Goal: Register for event/course

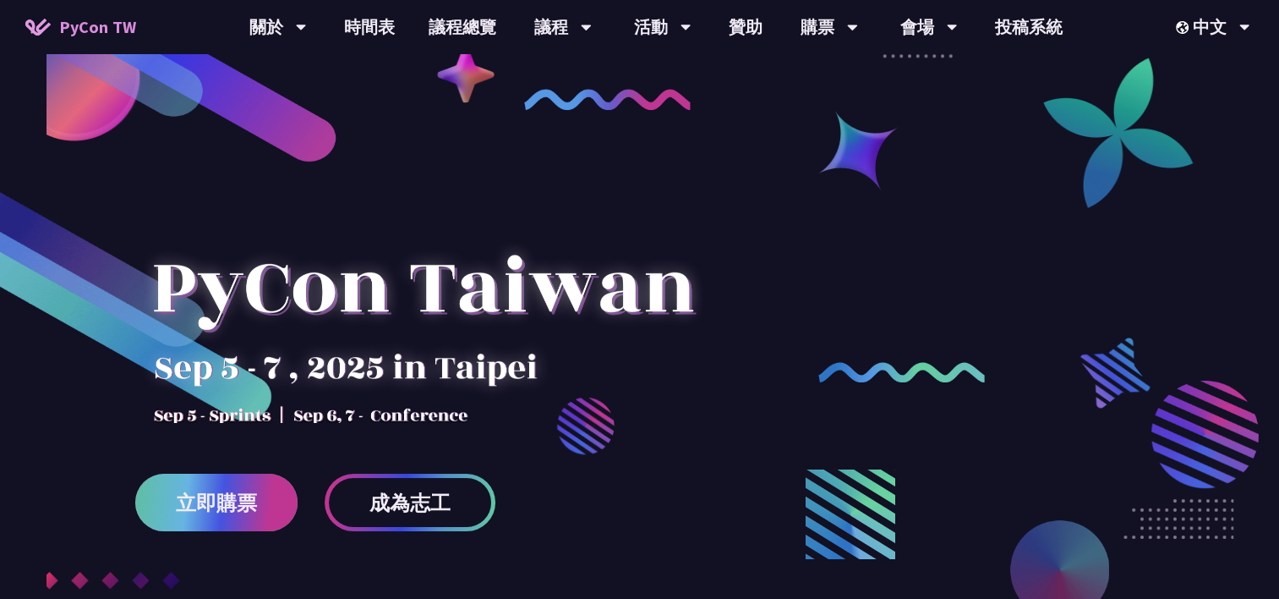
click at [205, 501] on span "立即購票" at bounding box center [216, 502] width 81 height 21
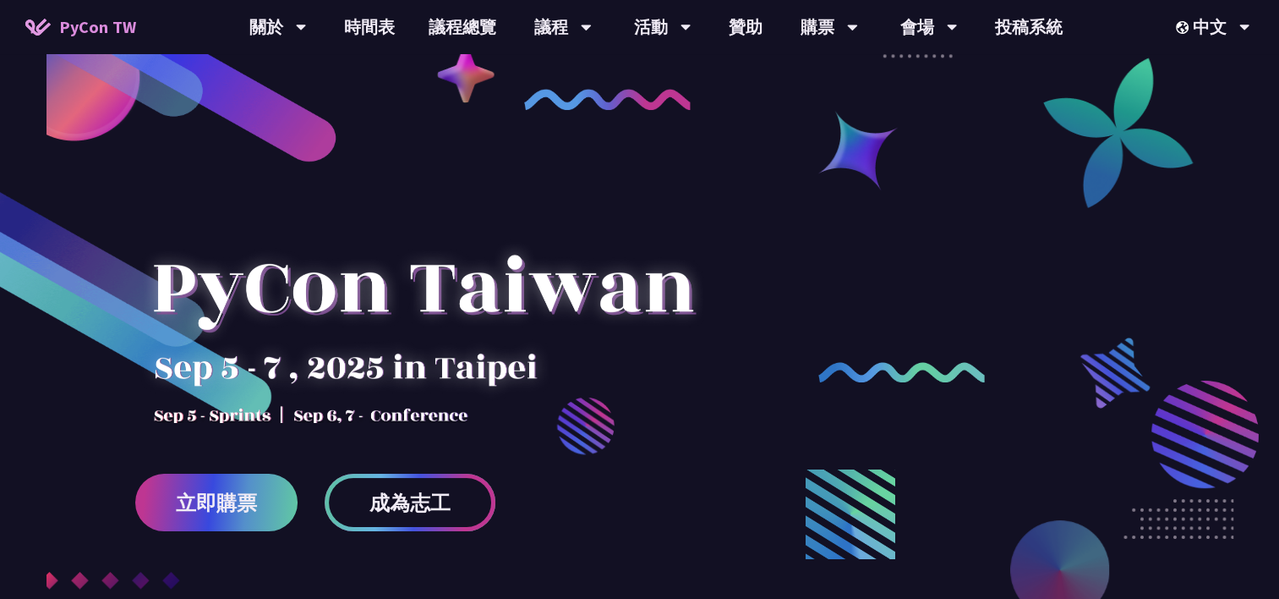
click at [380, 503] on span "成為志工" at bounding box center [409, 502] width 81 height 21
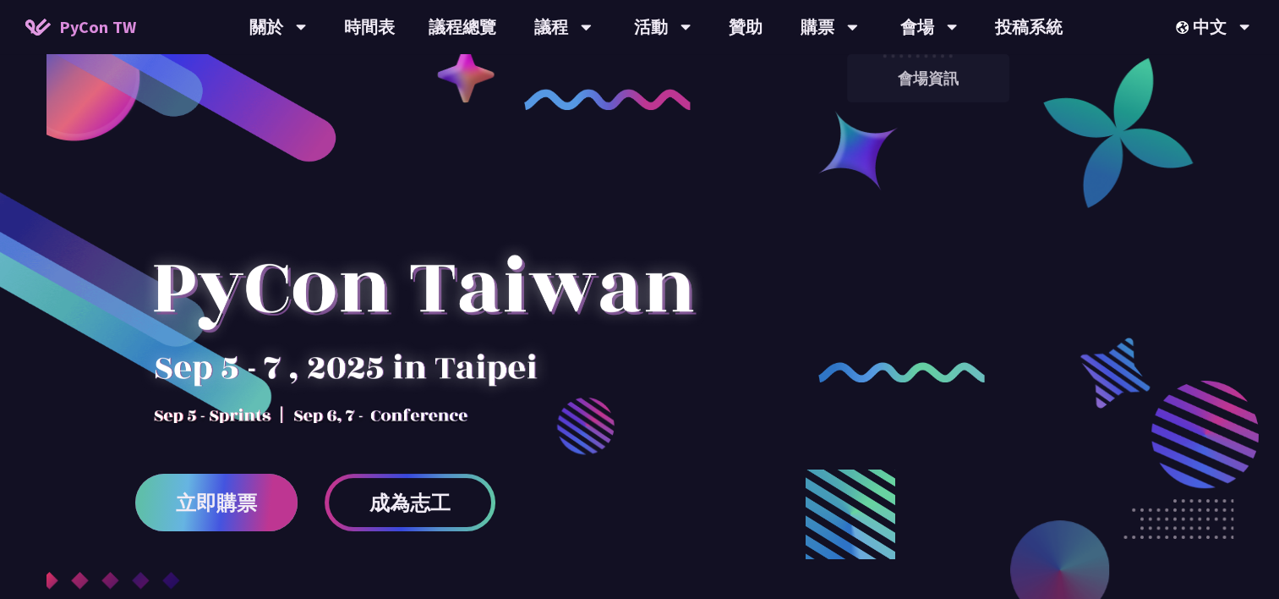
click at [256, 477] on link "立即購票" at bounding box center [216, 501] width 162 height 57
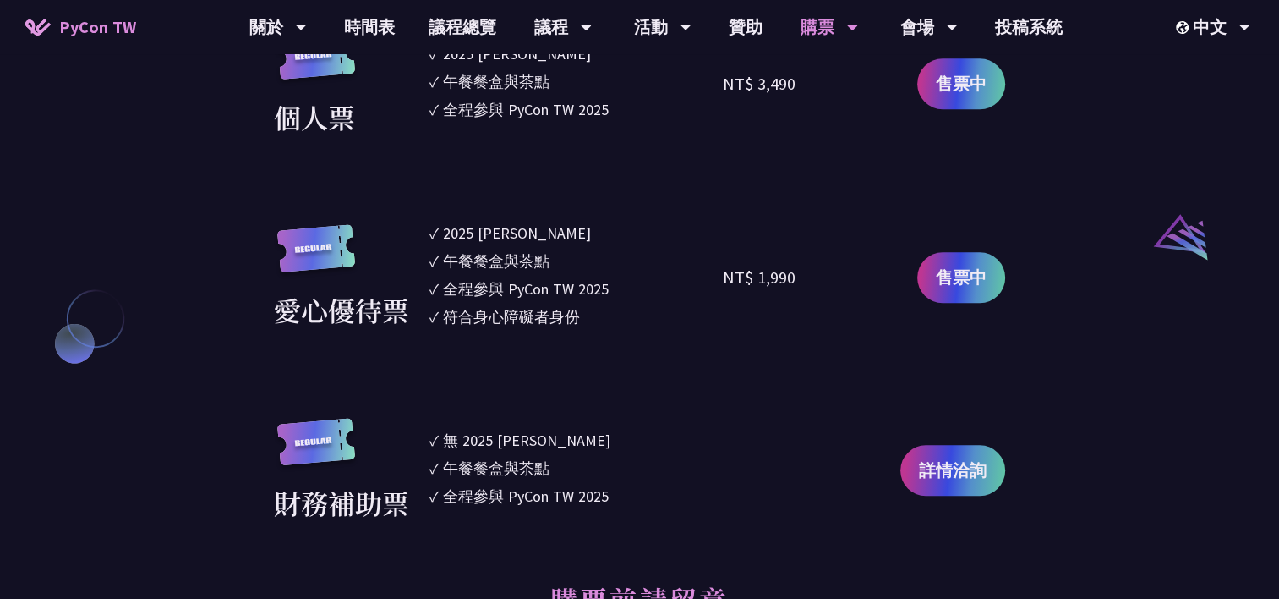
scroll to position [1876, 0]
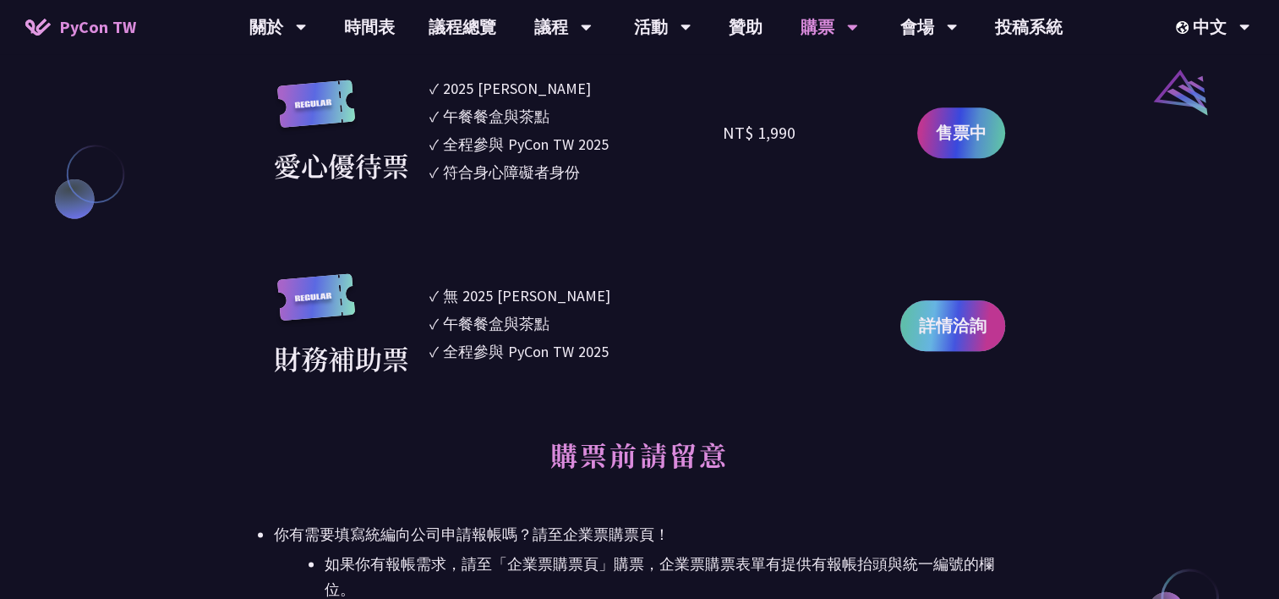
click at [923, 321] on span "詳情洽詢" at bounding box center [953, 325] width 68 height 25
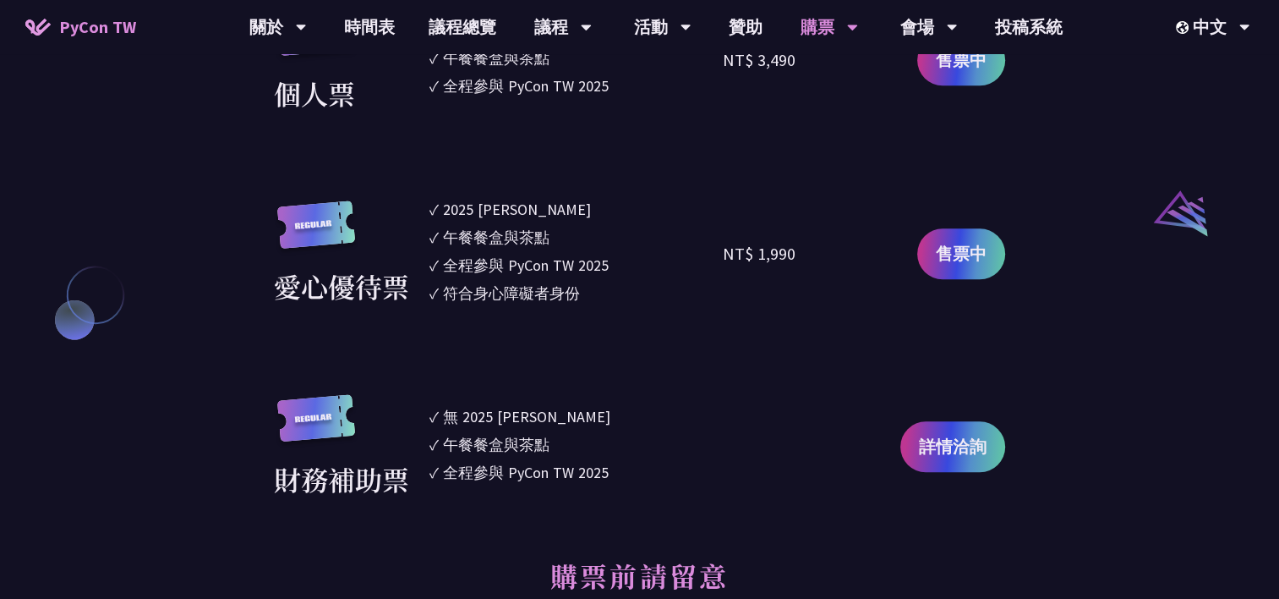
scroll to position [1622, 0]
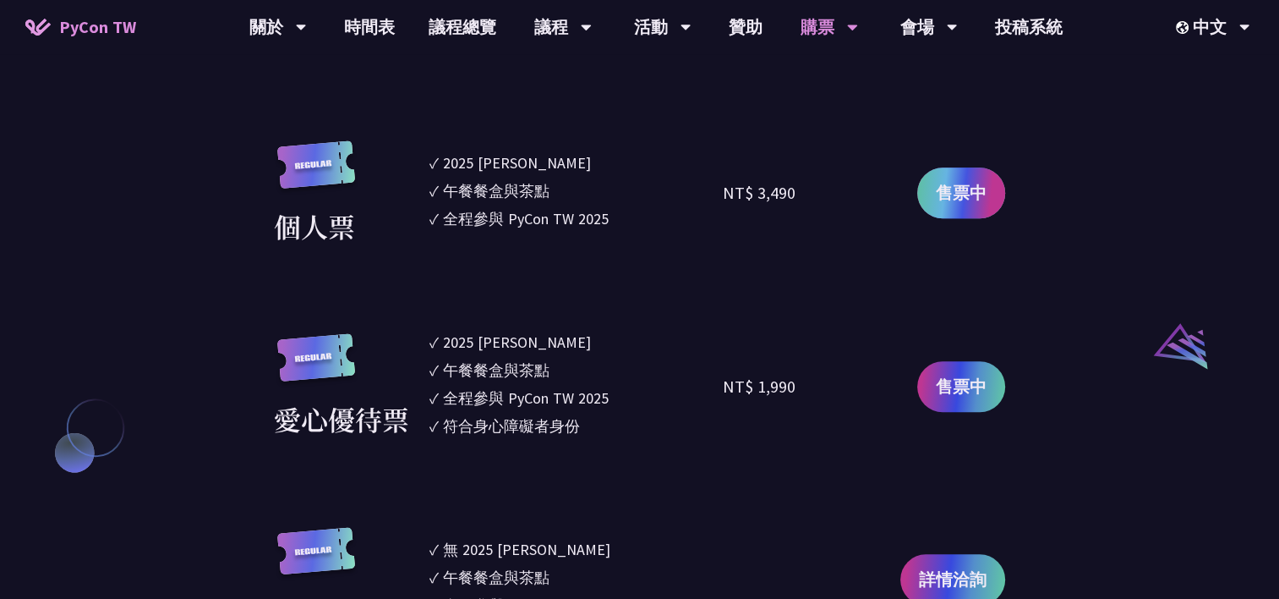
click at [960, 193] on span "售票中" at bounding box center [961, 192] width 51 height 25
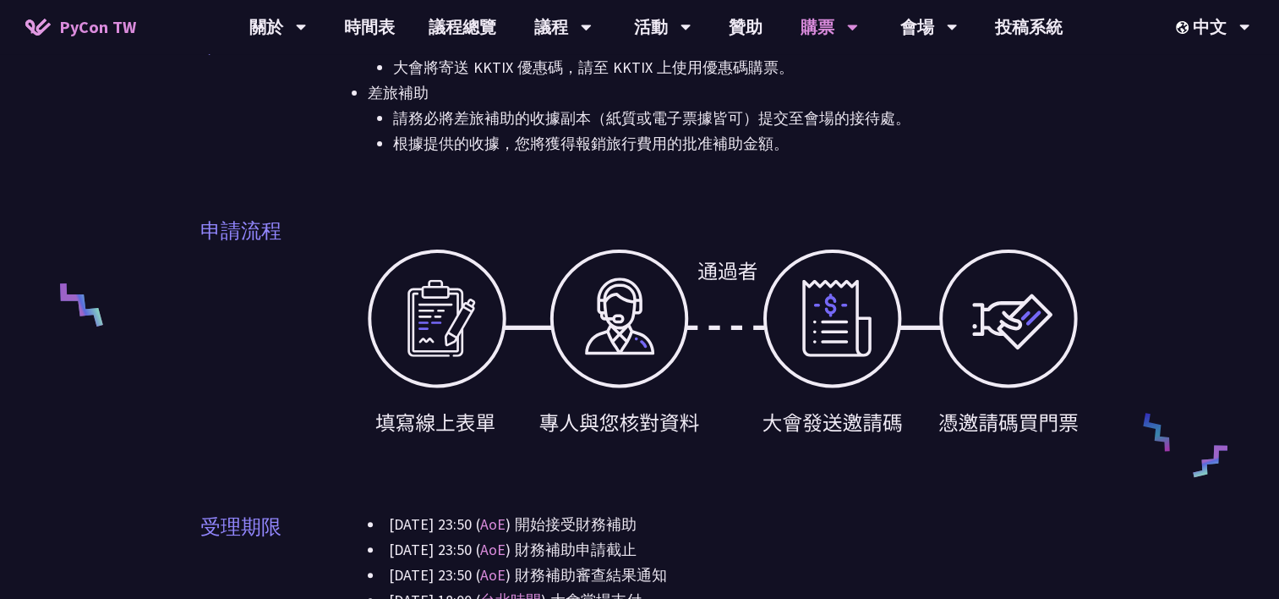
scroll to position [761, 0]
